Goal: Find specific page/section: Find specific page/section

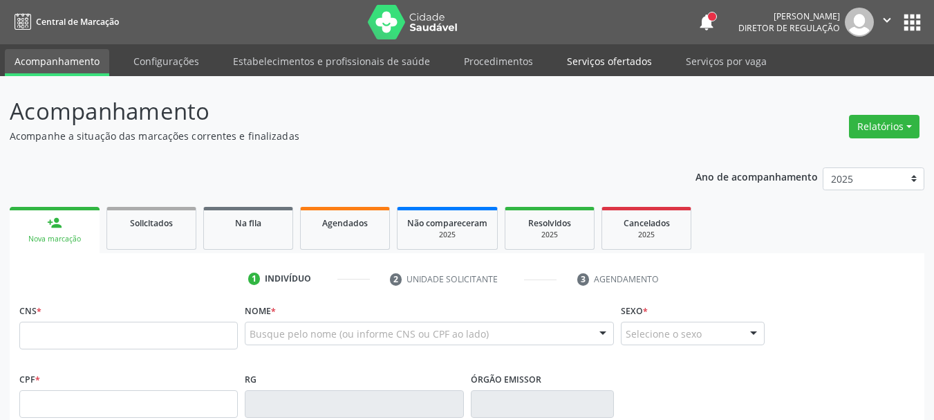
click at [604, 64] on link "Serviços ofertados" at bounding box center [609, 61] width 104 height 24
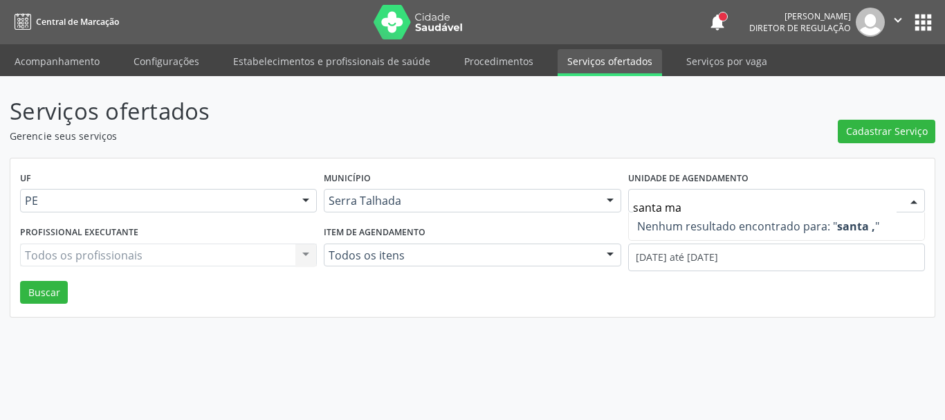
type input "santa mar"
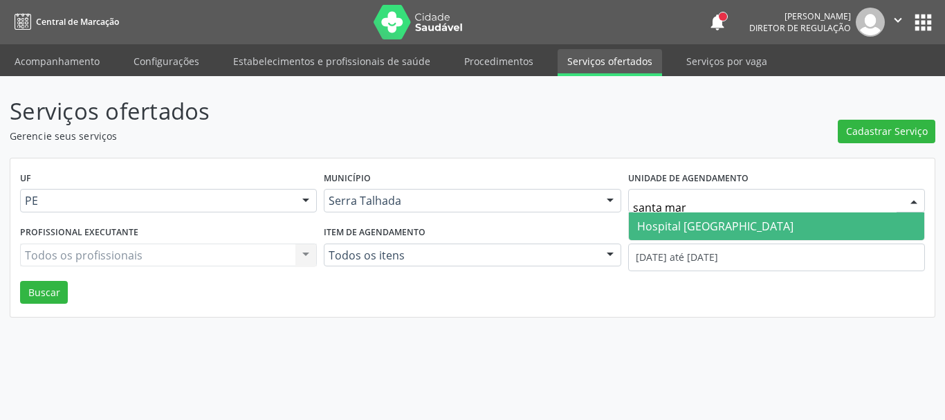
click at [701, 230] on span "Hospital [GEOGRAPHIC_DATA]" at bounding box center [715, 226] width 156 height 15
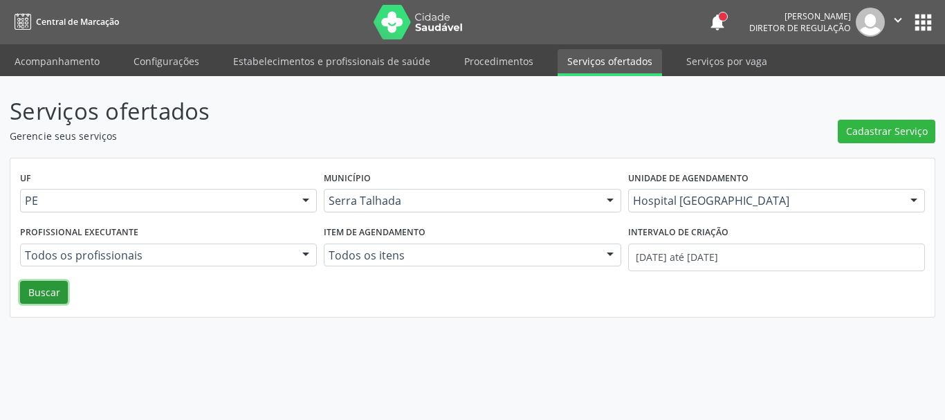
click at [42, 297] on button "Buscar" at bounding box center [44, 293] width 48 height 24
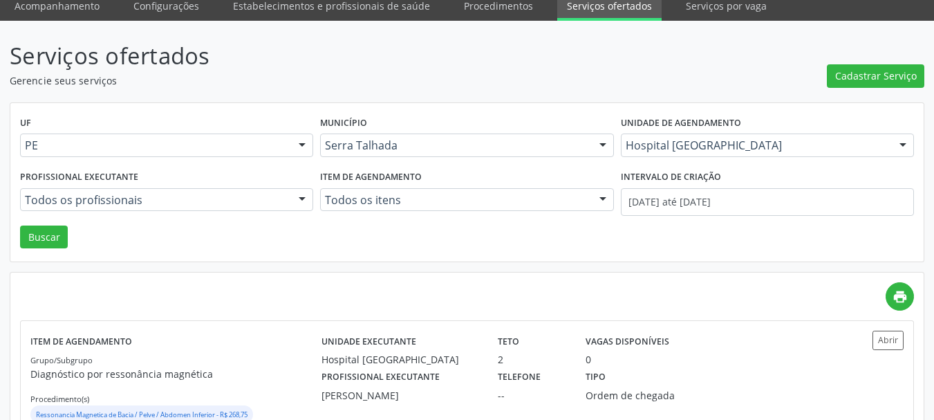
scroll to position [83, 0]
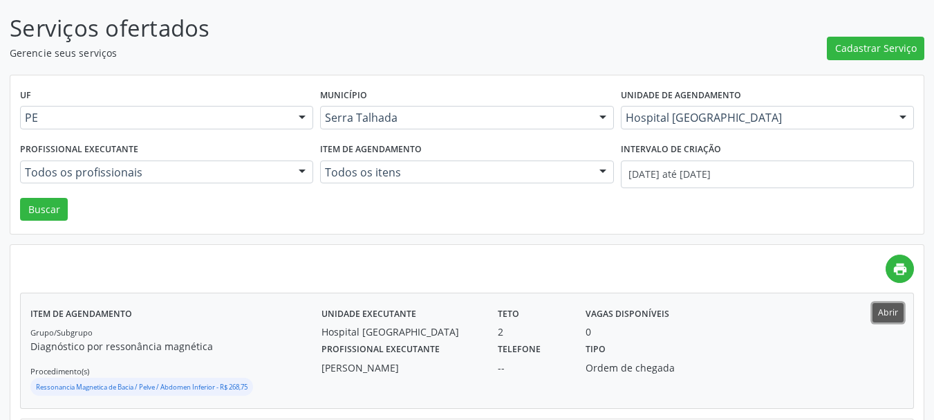
click at [895, 313] on button "Abrir" at bounding box center [888, 312] width 31 height 19
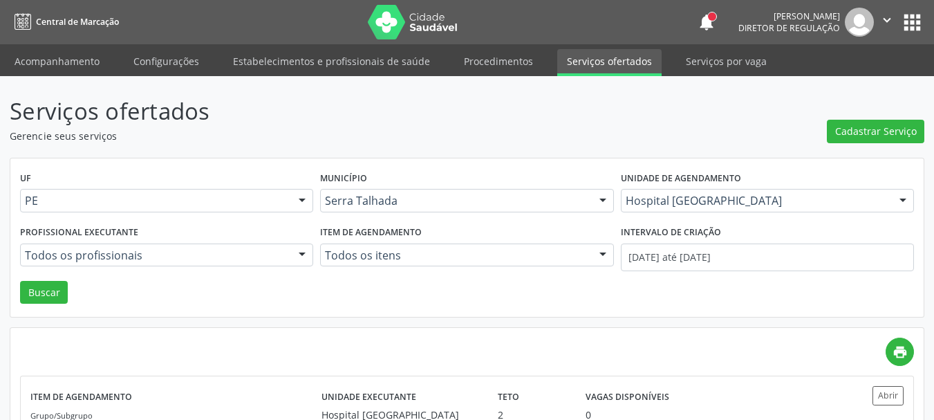
click at [919, 24] on button "apps" at bounding box center [912, 22] width 24 height 24
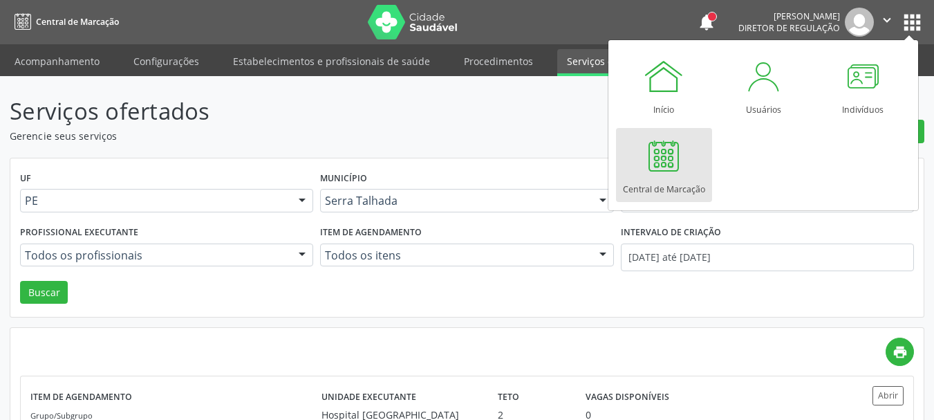
click at [691, 170] on link "Central de Marcação" at bounding box center [664, 165] width 96 height 74
